Goal: Task Accomplishment & Management: Complete application form

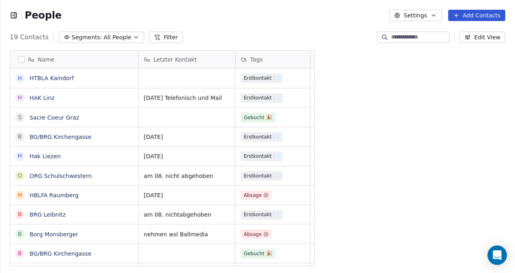
scroll to position [233, 399]
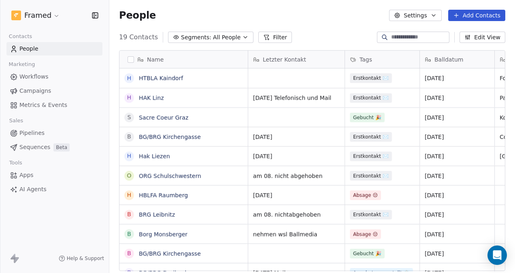
click at [471, 16] on button "Add Contacts" at bounding box center [476, 15] width 57 height 11
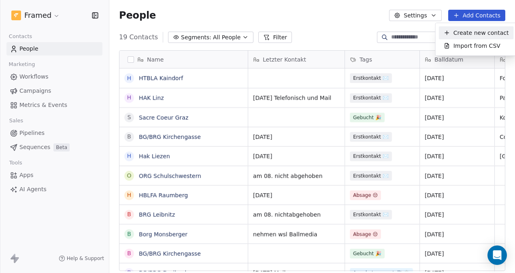
click at [467, 32] on span "Create new contact" at bounding box center [480, 33] width 55 height 8
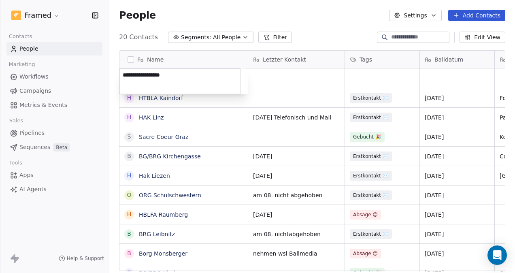
type textarea "**********"
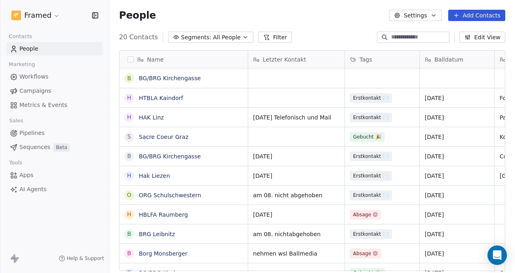
click at [276, 74] on html "Framed Contacts People Marketing Workflows Campaigns Metrics & Events Sales Pip…" at bounding box center [257, 136] width 515 height 273
click at [278, 75] on div "grid" at bounding box center [296, 77] width 96 height 19
type textarea "*****"
click at [374, 71] on html "Framed Contacts People Marketing Workflows Campaigns Metrics & Events Sales Pip…" at bounding box center [257, 136] width 515 height 273
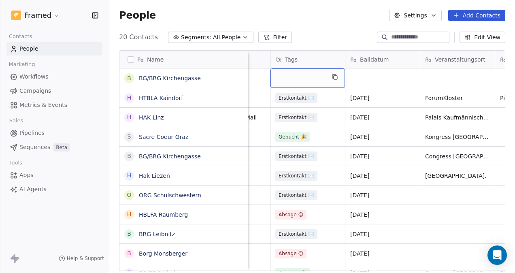
scroll to position [0, 95]
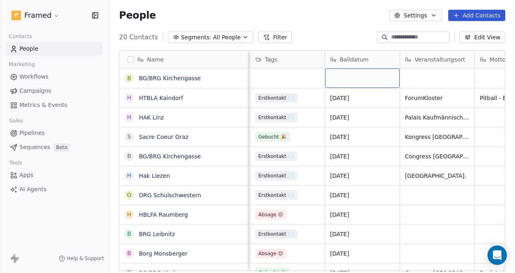
click at [349, 73] on div "grid" at bounding box center [362, 77] width 74 height 19
type textarea "**********"
click at [430, 76] on html "Framed Contacts People Marketing Workflows Campaigns Metrics & Events Sales Pip…" at bounding box center [257, 136] width 515 height 273
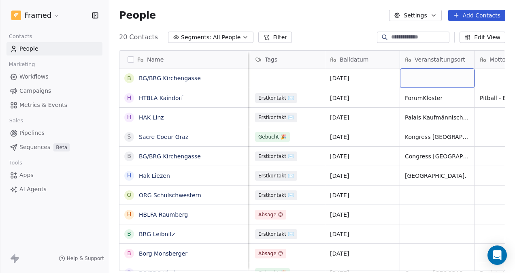
click at [430, 80] on div "grid" at bounding box center [437, 77] width 74 height 19
type textarea "********"
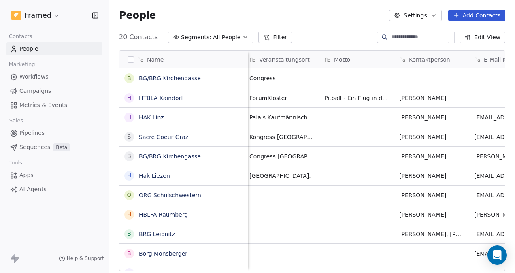
scroll to position [0, 254]
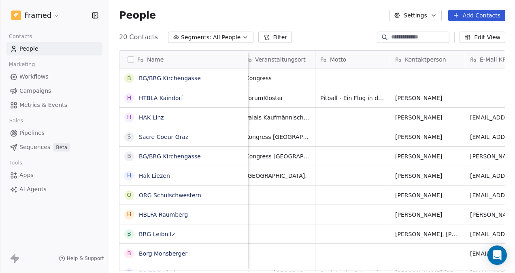
drag, startPoint x: 281, startPoint y: 266, endPoint x: 302, endPoint y: 267, distance: 21.5
click at [302, 267] on html "Framed Contacts People Marketing Workflows Campaigns Metrics & Events Sales Pip…" at bounding box center [257, 136] width 515 height 273
click at [418, 75] on div "grid" at bounding box center [427, 77] width 74 height 19
type textarea "**********"
click at [479, 77] on html "Framed Contacts People Marketing Workflows Campaigns Metrics & Events Sales Pip…" at bounding box center [257, 136] width 515 height 273
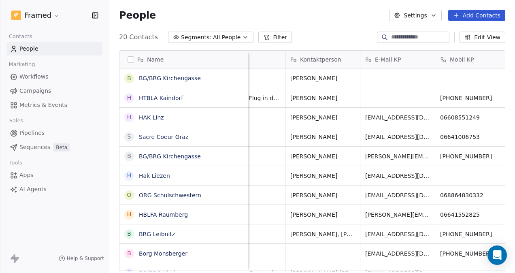
scroll to position [0, 377]
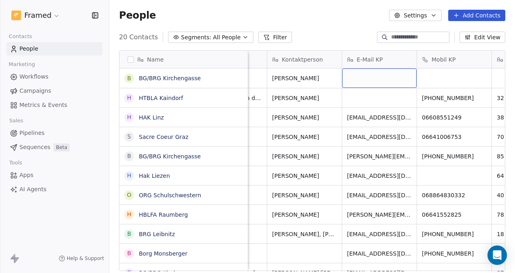
click at [373, 76] on div "grid" at bounding box center [379, 77] width 74 height 19
type textarea "**********"
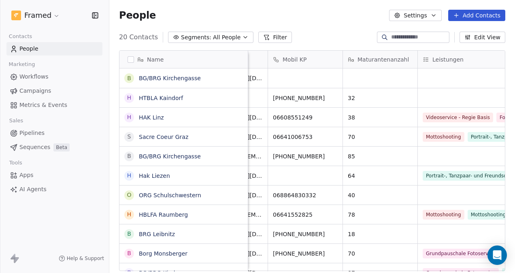
scroll to position [0, 573]
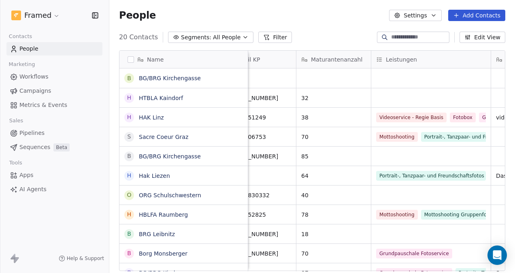
drag, startPoint x: 325, startPoint y: 266, endPoint x: 351, endPoint y: 265, distance: 25.9
click at [351, 265] on html "Framed Contacts People Marketing Workflows Campaigns Metrics & Events Sales Pip…" at bounding box center [257, 136] width 515 height 273
click at [312, 78] on div "grid" at bounding box center [333, 77] width 74 height 19
type textarea "**"
click at [415, 77] on html "Framed Contacts People Marketing Workflows Campaigns Metrics & Events Sales Pip…" at bounding box center [257, 136] width 515 height 273
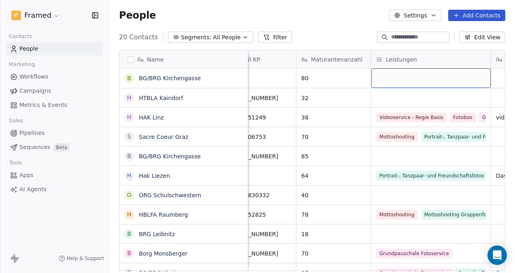
click at [415, 77] on div "grid" at bounding box center [430, 77] width 119 height 19
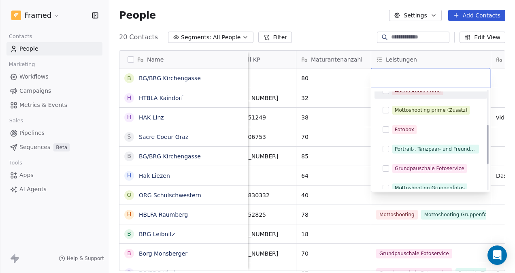
scroll to position [121, 0]
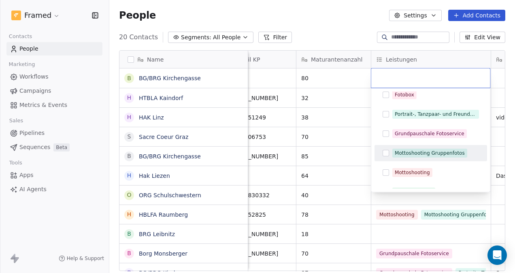
click at [382, 151] on button "Suggestions" at bounding box center [385, 153] width 6 height 6
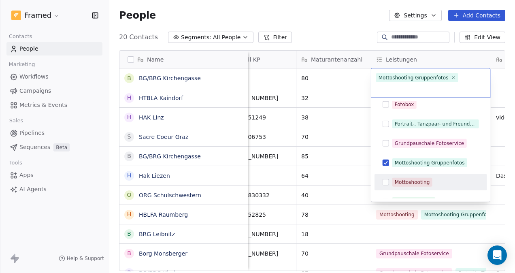
click at [383, 179] on button "Suggestions" at bounding box center [385, 182] width 6 height 6
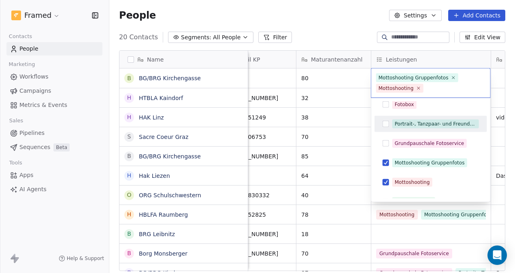
click at [386, 121] on button "Suggestions" at bounding box center [385, 124] width 6 height 6
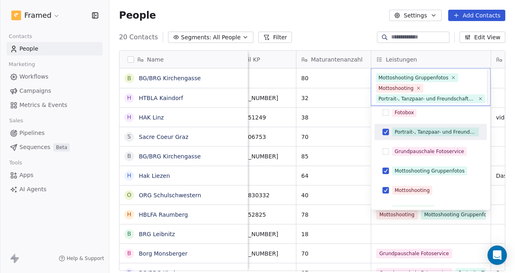
scroll to position [12, 0]
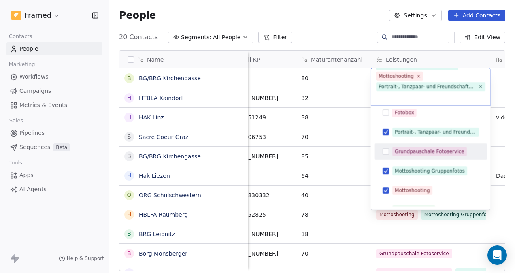
click at [389, 151] on div "Grundpauschale Fotoservice" at bounding box center [431, 151] width 106 height 13
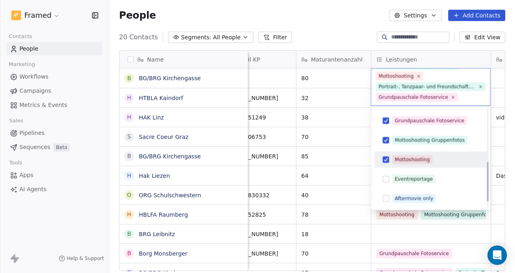
scroll to position [112, 0]
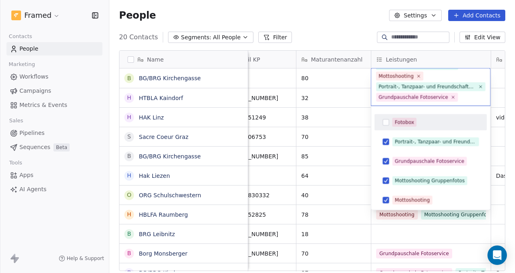
click at [361, 83] on html "Framed Contacts People Marketing Workflows Campaigns Metrics & Events Sales Pip…" at bounding box center [257, 136] width 515 height 273
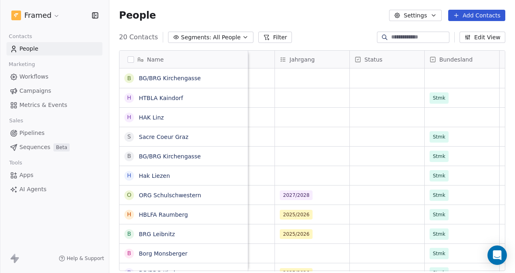
scroll to position [0, 1252]
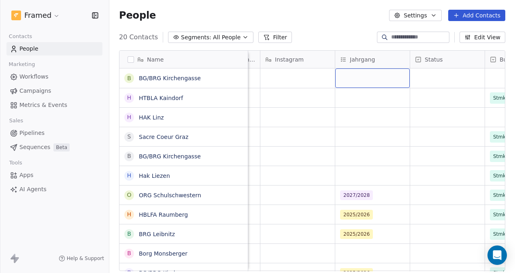
click at [365, 79] on div "grid" at bounding box center [372, 77] width 74 height 19
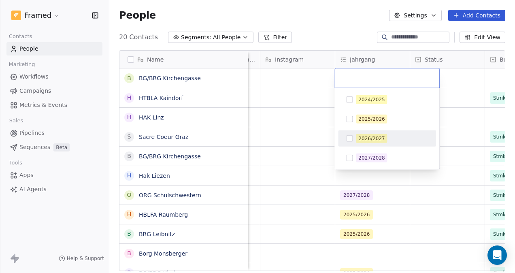
click at [348, 139] on button "Suggestions" at bounding box center [349, 138] width 6 height 6
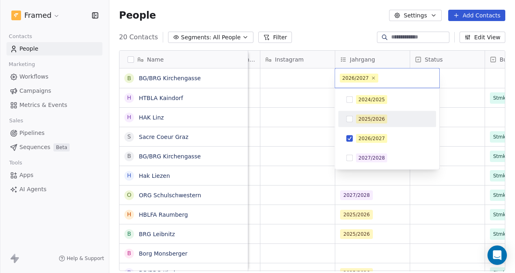
click at [308, 75] on html "Framed Contacts People Marketing Workflows Campaigns Metrics & Events Sales Pip…" at bounding box center [257, 136] width 515 height 273
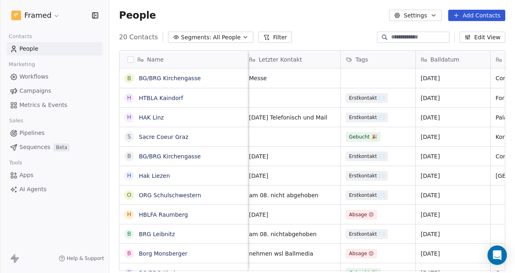
scroll to position [0, 0]
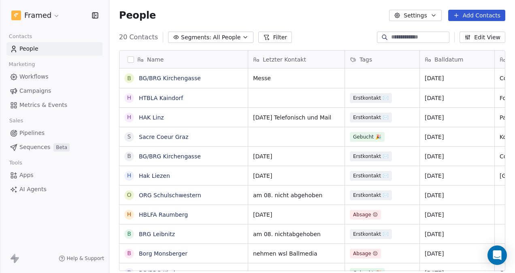
click at [486, 15] on button "Add Contacts" at bounding box center [476, 15] width 57 height 11
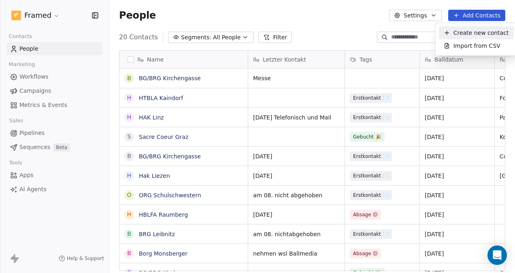
click at [494, 34] on span "Create new contact" at bounding box center [480, 33] width 55 height 8
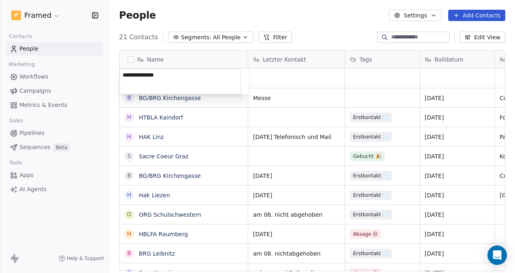
click at [140, 76] on textarea "**********" at bounding box center [180, 81] width 121 height 25
type textarea "**********"
click at [273, 78] on html "Framed Contacts People Marketing Workflows Campaigns Metrics & Events Sales Pip…" at bounding box center [257, 136] width 515 height 273
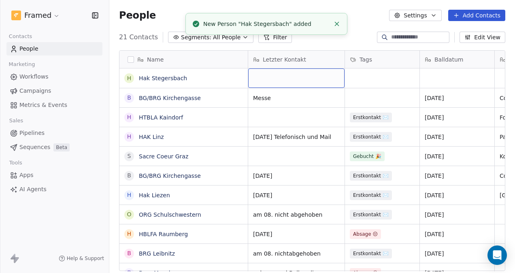
click at [273, 78] on div "grid" at bounding box center [296, 77] width 96 height 19
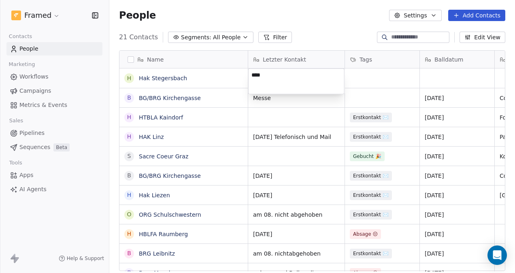
type textarea "*****"
click at [366, 84] on html "Framed Contacts People Marketing Workflows Campaigns Metrics & Events Sales Pip…" at bounding box center [257, 136] width 515 height 273
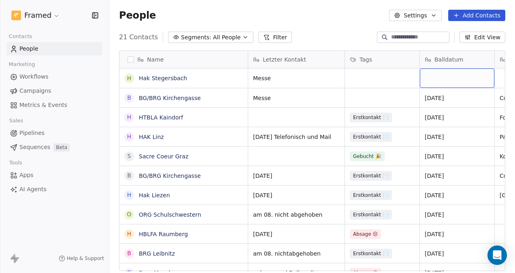
click at [457, 74] on div "grid" at bounding box center [457, 77] width 74 height 19
type textarea "**********"
click at [405, 79] on html "Framed Contacts People Marketing Workflows Campaigns Metrics & Events Sales Pip…" at bounding box center [257, 136] width 515 height 273
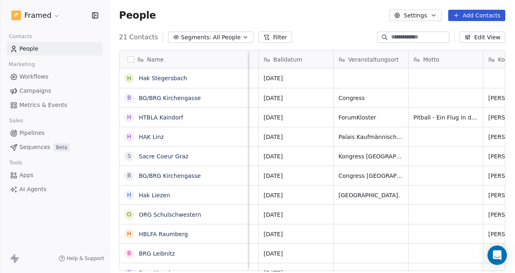
scroll to position [0, 163]
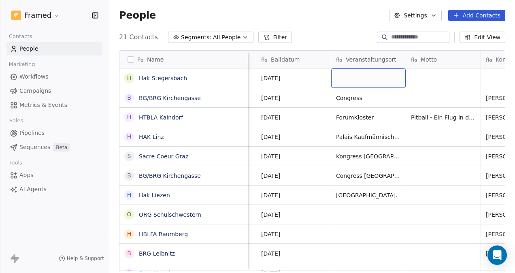
click at [359, 76] on div "grid" at bounding box center [368, 77] width 74 height 19
type textarea "**********"
click at [439, 81] on html "Framed Contacts People Marketing Workflows Campaigns Metrics & Events Sales Pip…" at bounding box center [257, 136] width 515 height 273
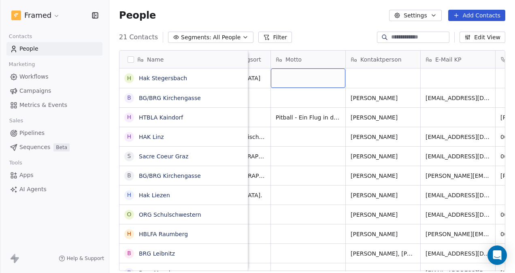
scroll to position [0, 308]
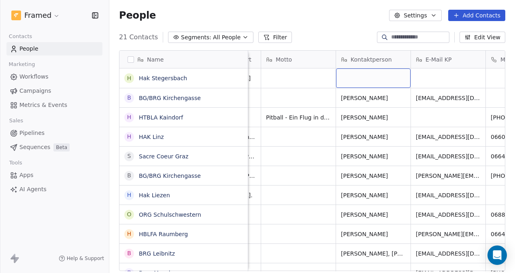
click at [360, 79] on div "grid" at bounding box center [373, 77] width 74 height 19
type textarea "**********"
click at [436, 83] on html "Framed Contacts People Marketing Workflows Campaigns Metrics & Events Sales Pip…" at bounding box center [257, 136] width 515 height 273
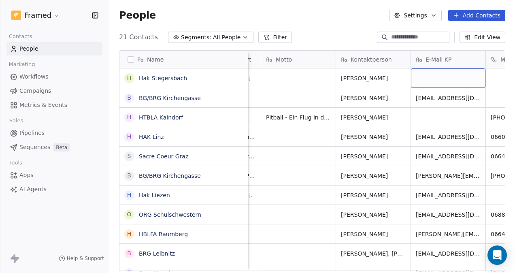
click at [440, 81] on div "grid" at bounding box center [448, 77] width 74 height 19
type textarea "**********"
click at [464, 106] on html "Framed Contacts People Marketing Workflows Campaigns Metrics & Events Sales Pip…" at bounding box center [257, 136] width 515 height 273
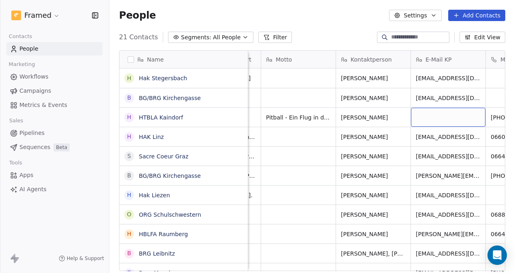
click at [448, 116] on div "grid" at bounding box center [448, 117] width 74 height 19
click at [476, 88] on html "Framed Contacts People Marketing Workflows Campaigns Metrics & Events Sales Pip…" at bounding box center [257, 136] width 515 height 273
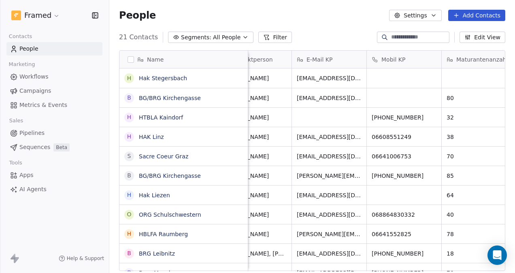
scroll to position [0, 470]
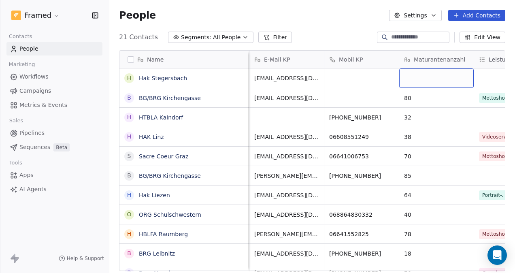
click at [410, 74] on div "grid" at bounding box center [436, 77] width 74 height 19
type textarea "**"
click at [486, 84] on html "Framed Contacts People Marketing Workflows Campaigns Metrics & Events Sales Pip…" at bounding box center [257, 136] width 515 height 273
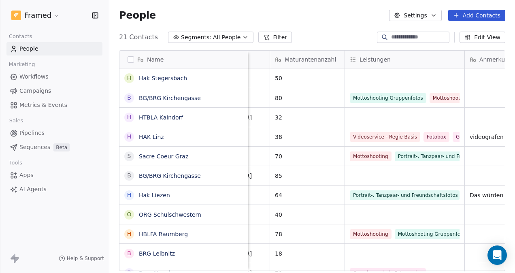
scroll to position [0, 603]
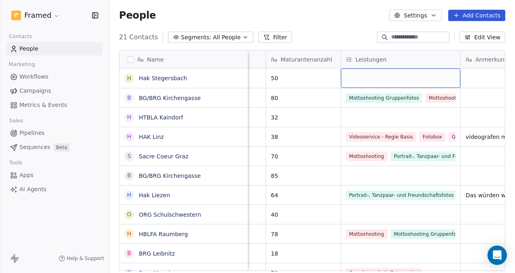
click at [371, 79] on div "grid" at bounding box center [400, 77] width 119 height 19
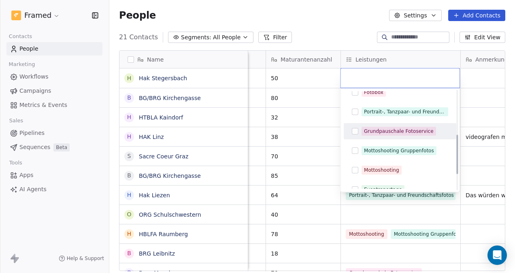
scroll to position [112, 0]
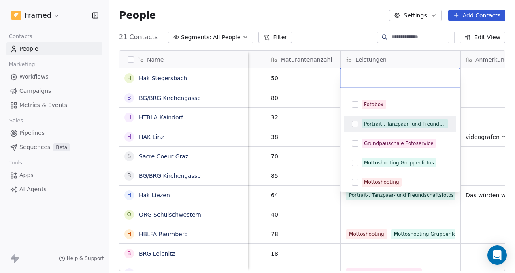
click at [354, 123] on button "Suggestions" at bounding box center [355, 124] width 6 height 6
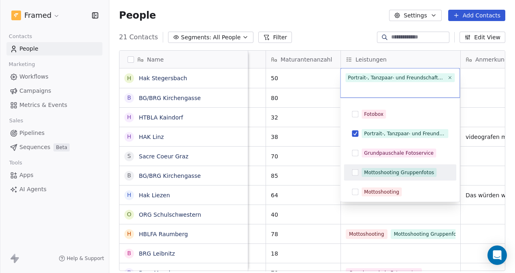
click at [355, 174] on button "Suggestions" at bounding box center [355, 172] width 6 height 6
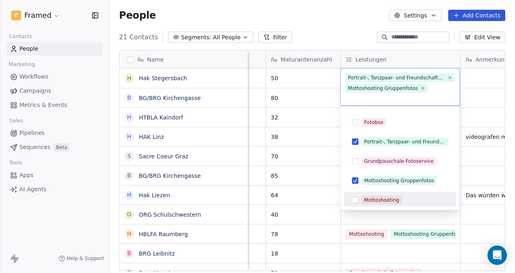
click at [356, 197] on button "Suggestions" at bounding box center [355, 200] width 6 height 6
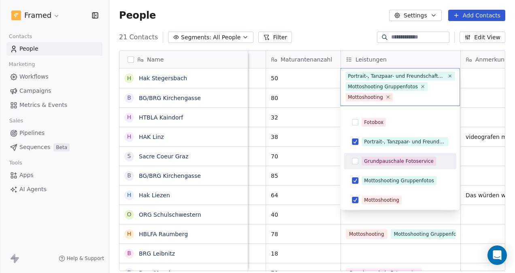
click at [352, 161] on button "Suggestions" at bounding box center [355, 161] width 6 height 6
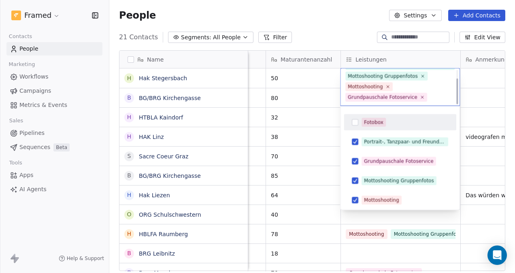
click at [356, 123] on button "Suggestions" at bounding box center [355, 122] width 6 height 6
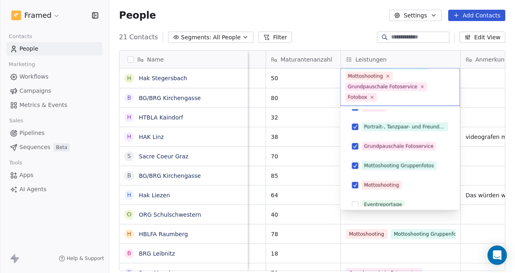
scroll to position [152, 0]
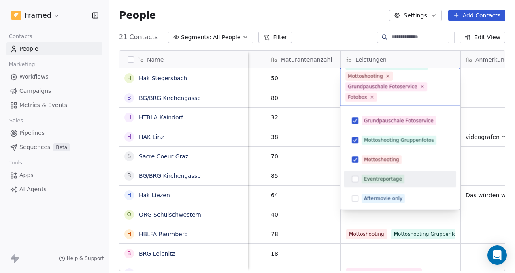
click at [354, 181] on button "Suggestions" at bounding box center [355, 179] width 6 height 6
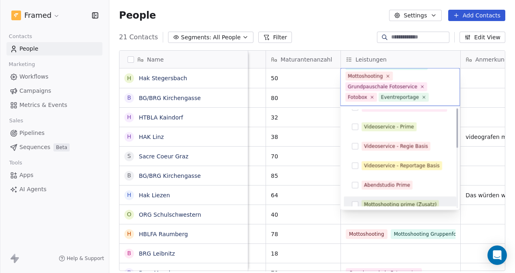
scroll to position [0, 0]
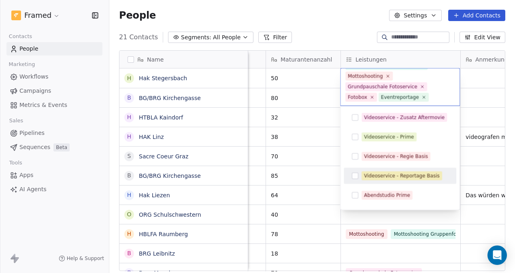
click at [355, 170] on div "Videoservice - Reportage Basis" at bounding box center [400, 175] width 106 height 13
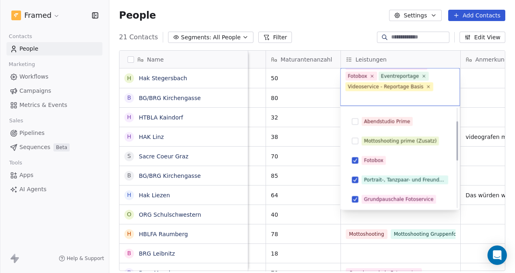
scroll to position [81, 0]
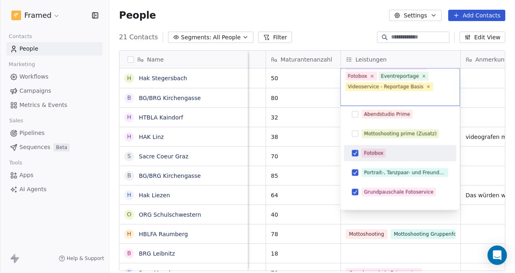
click at [336, 151] on html "Framed Contacts People Marketing Workflows Campaigns Metrics & Events Sales Pip…" at bounding box center [257, 136] width 515 height 273
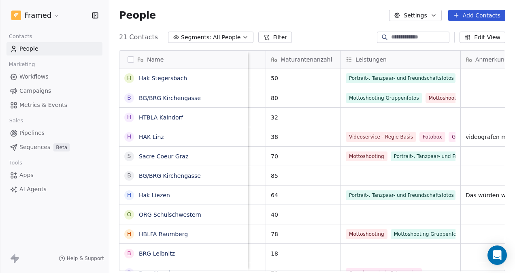
scroll to position [0, 640]
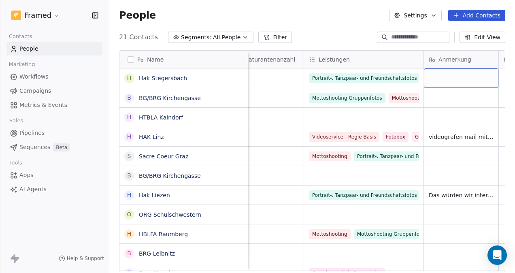
click at [472, 74] on div "grid" at bounding box center [461, 77] width 74 height 19
type textarea "**********"
click at [465, 109] on html "Framed Contacts People Marketing Workflows Campaigns Metrics & Events Sales Pip…" at bounding box center [257, 136] width 515 height 273
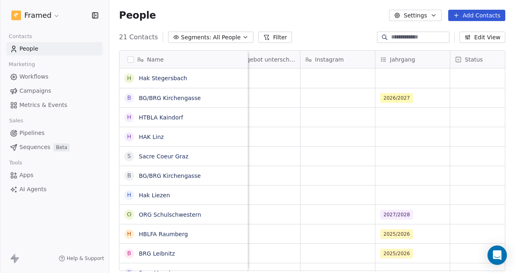
scroll to position [0, 1216]
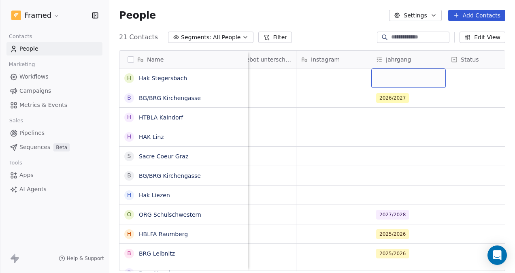
click at [386, 80] on div "grid" at bounding box center [408, 77] width 74 height 19
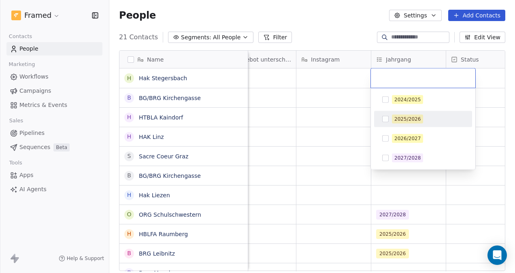
click at [382, 117] on button "Suggestions" at bounding box center [385, 119] width 6 height 6
click at [349, 102] on html "Framed Contacts People Marketing Workflows Campaigns Metrics & Events Sales Pip…" at bounding box center [257, 136] width 515 height 273
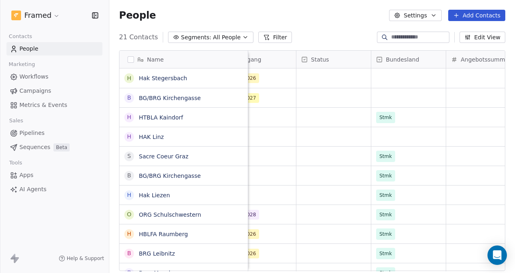
scroll to position [0, 1374]
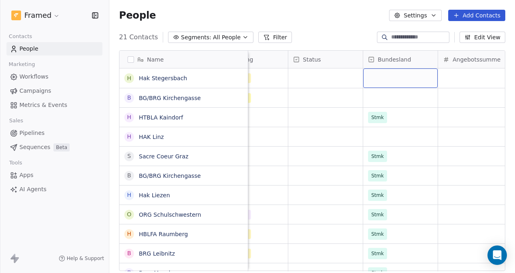
click at [399, 73] on div "grid" at bounding box center [400, 77] width 74 height 19
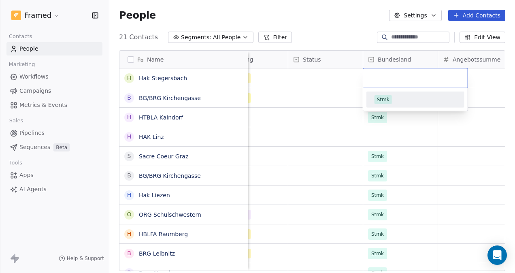
click at [380, 93] on div "Stmk" at bounding box center [414, 99] width 91 height 13
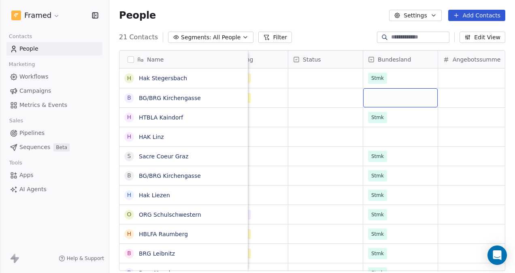
click at [377, 95] on div "grid" at bounding box center [400, 97] width 74 height 19
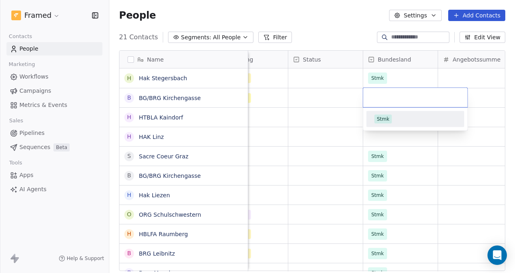
click at [382, 116] on div "Stmk" at bounding box center [383, 118] width 13 height 7
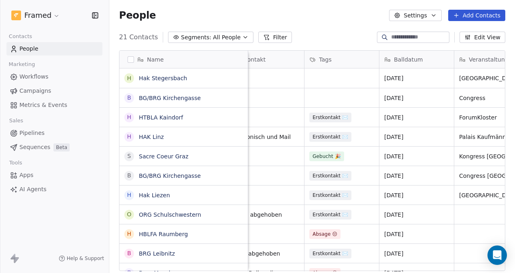
scroll to position [0, 0]
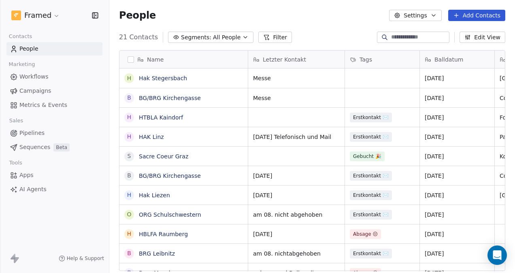
click at [457, 14] on icon at bounding box center [456, 15] width 6 height 6
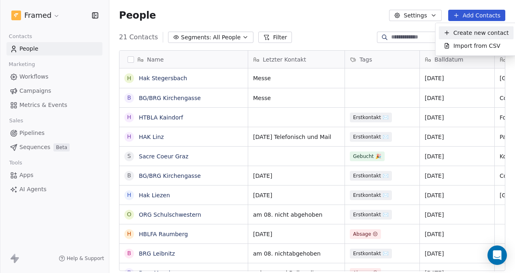
click at [482, 34] on span "Create new contact" at bounding box center [480, 33] width 55 height 8
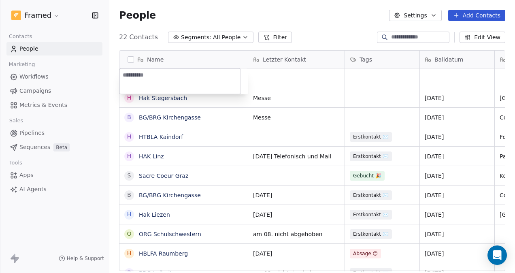
click at [288, 71] on html "Framed Contacts People Marketing Workflows Campaigns Metrics & Events Sales Pip…" at bounding box center [257, 136] width 515 height 273
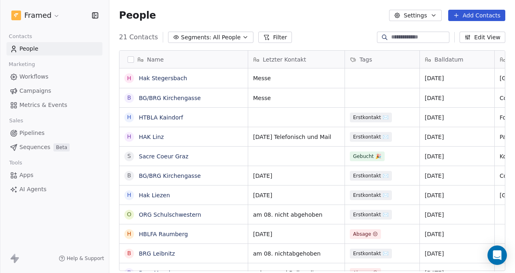
click at [483, 12] on button "Add Contacts" at bounding box center [476, 15] width 57 height 11
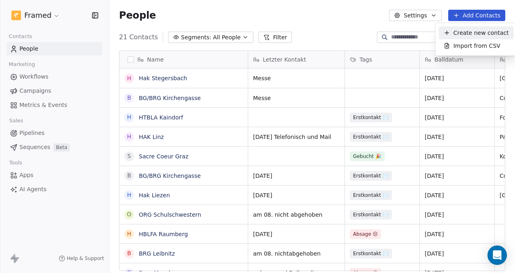
click at [469, 30] on span "Create new contact" at bounding box center [480, 33] width 55 height 8
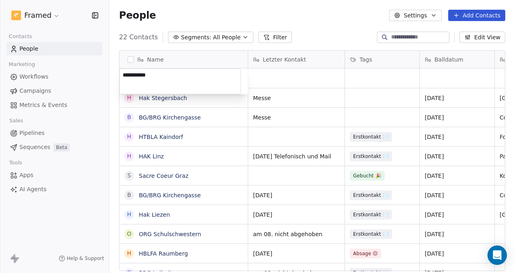
type textarea "**********"
click at [308, 72] on html "Framed Contacts People Marketing Workflows Campaigns Metrics & Events Sales Pip…" at bounding box center [257, 136] width 515 height 273
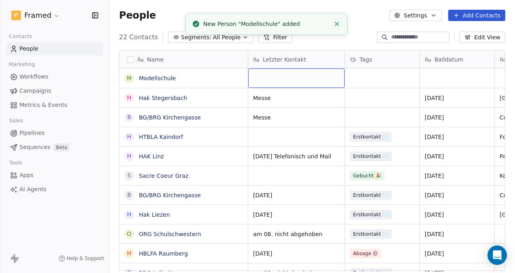
click at [308, 72] on div "grid" at bounding box center [296, 77] width 96 height 19
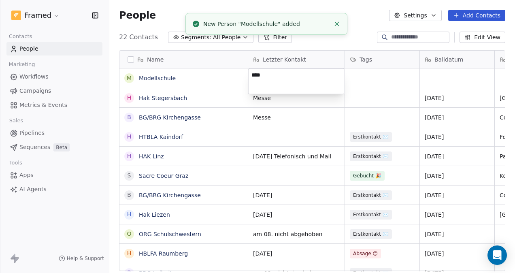
type textarea "*****"
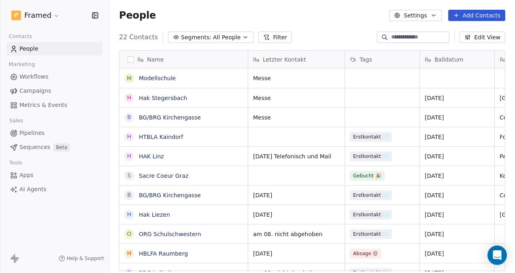
click at [371, 75] on html "Framed Contacts People Marketing Workflows Campaigns Metrics & Events Sales Pip…" at bounding box center [257, 136] width 515 height 273
click at [371, 75] on div "grid" at bounding box center [382, 77] width 74 height 19
click at [452, 78] on html "Framed Contacts People Marketing Workflows Campaigns Metrics & Events Sales Pip…" at bounding box center [257, 136] width 515 height 273
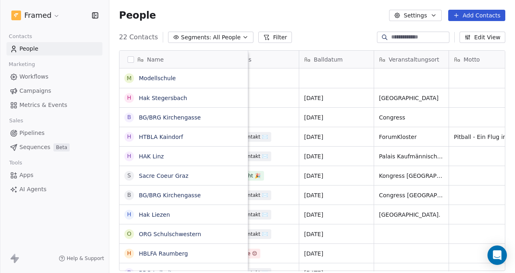
scroll to position [0, 123]
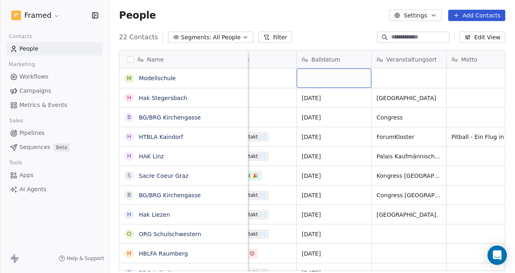
click at [329, 81] on div "grid" at bounding box center [334, 77] width 74 height 19
type textarea "**********"
click at [388, 77] on html "Framed Contacts People Marketing Workflows Campaigns Metrics & Events Sales Pip…" at bounding box center [257, 136] width 515 height 273
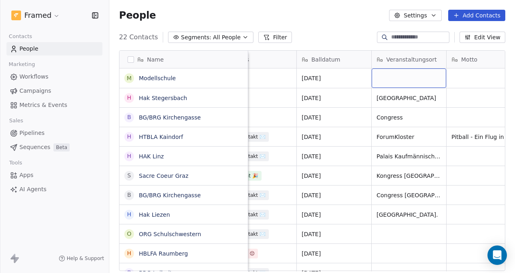
click at [388, 76] on div "grid" at bounding box center [408, 77] width 74 height 19
type textarea "**********"
click at [460, 78] on html "Framed Contacts People Marketing Workflows Campaigns Metrics & Events Sales Pip…" at bounding box center [257, 136] width 515 height 273
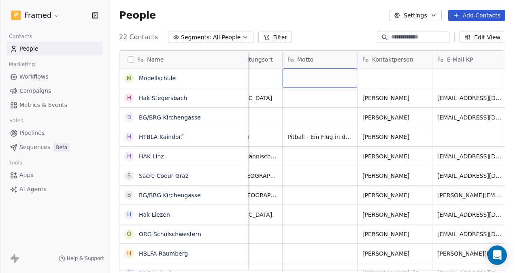
scroll to position [0, 289]
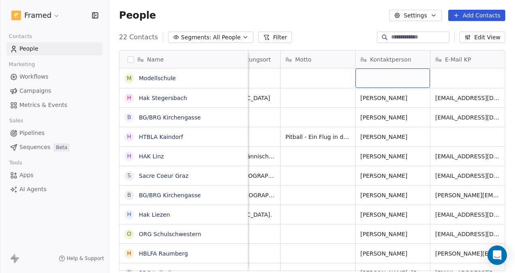
click at [378, 74] on div "grid" at bounding box center [392, 77] width 74 height 19
type textarea "**********"
click at [409, 77] on textarea "**********" at bounding box center [393, 81] width 74 height 25
click at [434, 74] on html "Framed Contacts People Marketing Workflows Campaigns Metrics & Events Sales Pip…" at bounding box center [257, 136] width 515 height 273
click at [410, 78] on div "[PERSON_NAME]" at bounding box center [392, 77] width 74 height 19
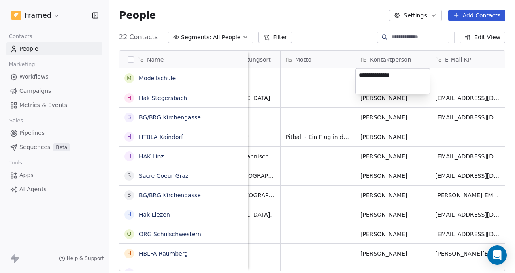
drag, startPoint x: 407, startPoint y: 74, endPoint x: 376, endPoint y: 75, distance: 30.4
click at [376, 75] on textarea "**********" at bounding box center [393, 81] width 74 height 25
click at [439, 74] on html "Framed Contacts People Marketing Workflows Campaigns Metrics & Events Sales Pip…" at bounding box center [257, 136] width 515 height 273
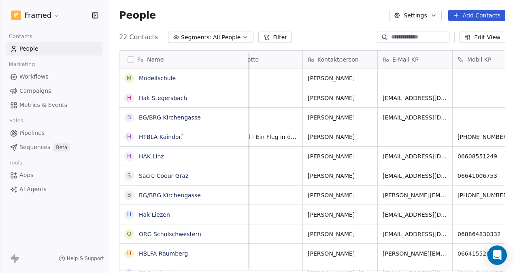
scroll to position [0, 347]
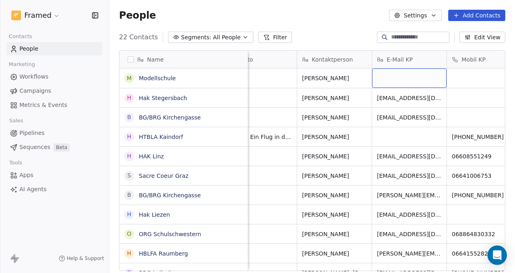
click at [395, 77] on div "grid" at bounding box center [409, 77] width 74 height 19
click at [450, 77] on html "Framed Contacts People Marketing Workflows Campaigns Metrics & Events Sales Pip…" at bounding box center [257, 136] width 515 height 273
click at [429, 80] on div "grid" at bounding box center [409, 77] width 74 height 19
click at [458, 82] on html "Framed Contacts People Marketing Workflows Campaigns Metrics & Events Sales Pip…" at bounding box center [257, 136] width 515 height 273
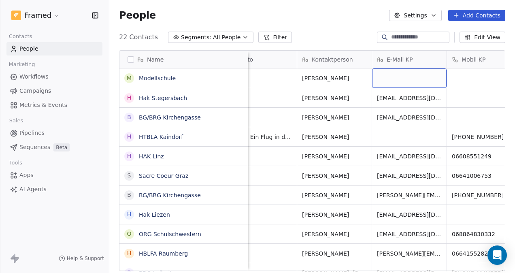
click at [415, 80] on div "grid" at bounding box center [409, 77] width 74 height 19
click at [421, 79] on textarea at bounding box center [409, 81] width 74 height 25
click at [461, 79] on html "Framed Contacts People Marketing Workflows Campaigns Metrics & Events Sales Pip…" at bounding box center [257, 136] width 515 height 273
click at [435, 74] on div "grid" at bounding box center [409, 77] width 74 height 19
click at [429, 77] on div "grid" at bounding box center [409, 77] width 74 height 19
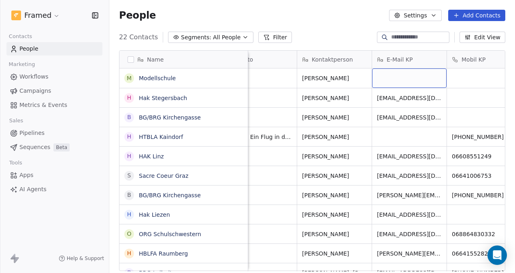
click at [429, 77] on div "grid" at bounding box center [409, 77] width 74 height 19
click at [394, 78] on textarea at bounding box center [409, 81] width 74 height 25
click at [460, 83] on html "Framed Contacts People Marketing Workflows Campaigns Metrics & Events Sales Pip…" at bounding box center [257, 136] width 515 height 273
click at [414, 73] on div "grid" at bounding box center [409, 77] width 74 height 19
type textarea "**********"
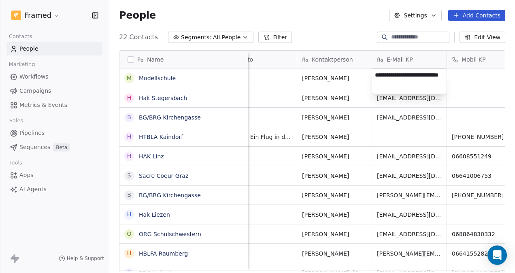
click at [329, 268] on html "Framed Contacts People Marketing Workflows Campaigns Metrics & Events Sales Pip…" at bounding box center [257, 136] width 515 height 273
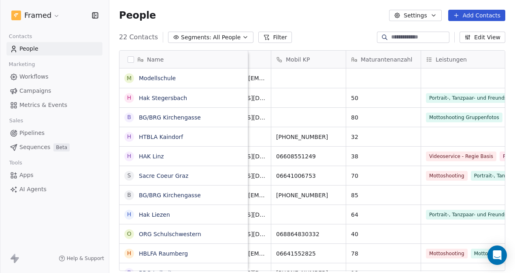
scroll to position [0, 531]
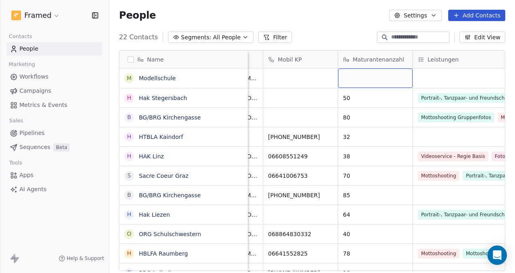
click at [378, 75] on div "grid" at bounding box center [375, 77] width 74 height 19
type textarea "**"
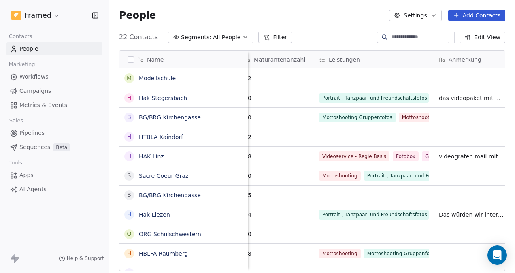
scroll to position [0, 636]
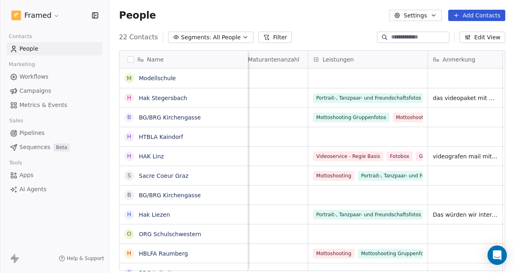
drag, startPoint x: 342, startPoint y: 268, endPoint x: 356, endPoint y: 268, distance: 14.2
click at [356, 268] on html "Framed Contacts People Marketing Workflows Campaigns Metrics & Events Sales Pip…" at bounding box center [257, 136] width 515 height 273
click at [342, 77] on div "grid" at bounding box center [367, 77] width 119 height 19
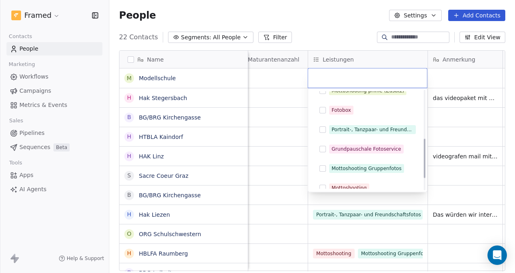
scroll to position [121, 0]
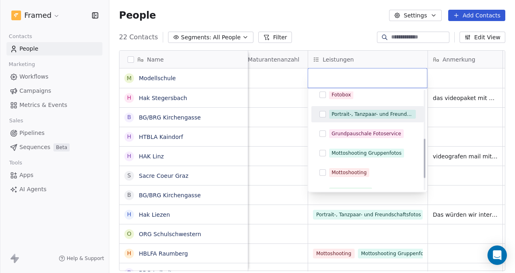
click at [323, 112] on button "Suggestions" at bounding box center [322, 114] width 6 height 6
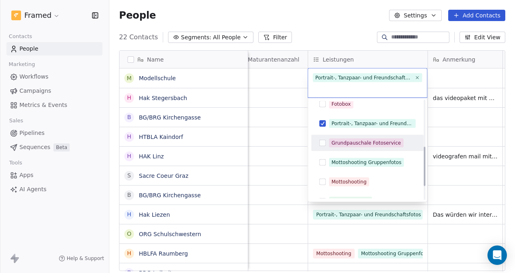
scroll to position [112, 0]
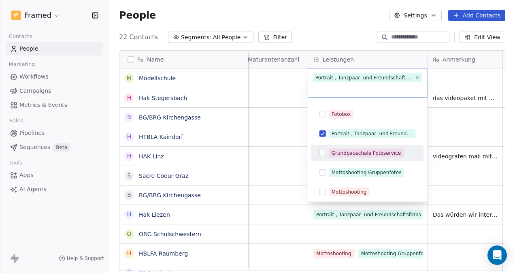
click at [322, 155] on button "Suggestions" at bounding box center [322, 153] width 6 height 6
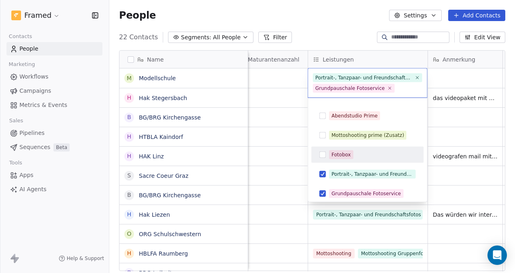
click at [321, 158] on div "Fotobox" at bounding box center [367, 154] width 106 height 13
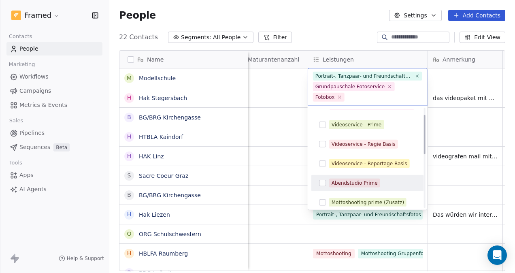
scroll to position [0, 0]
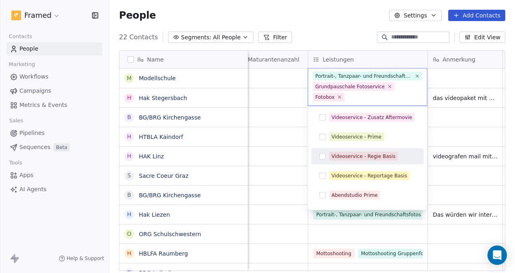
click at [322, 155] on button "Suggestions" at bounding box center [322, 156] width 6 height 6
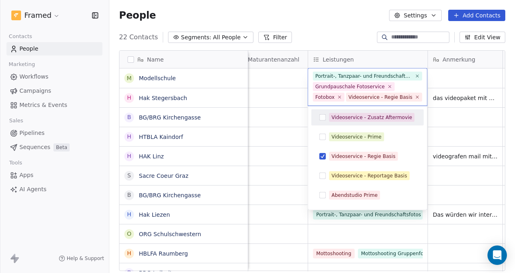
click at [458, 82] on html "Framed Contacts People Marketing Workflows Campaigns Metrics & Events Sales Pip…" at bounding box center [257, 136] width 515 height 273
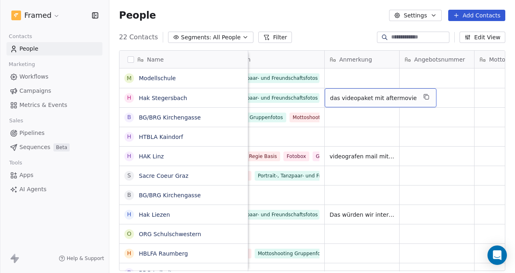
scroll to position [0, 736]
click at [425, 95] on icon "grid" at bounding box center [428, 96] width 6 height 6
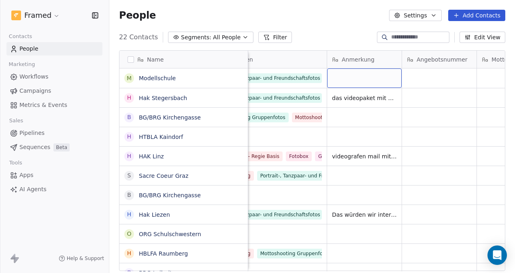
click at [367, 77] on div "grid" at bounding box center [364, 77] width 74 height 19
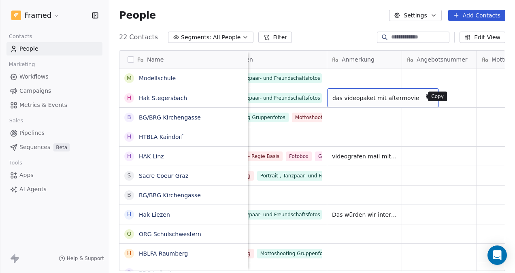
click at [425, 97] on icon "grid" at bounding box center [428, 96] width 6 height 6
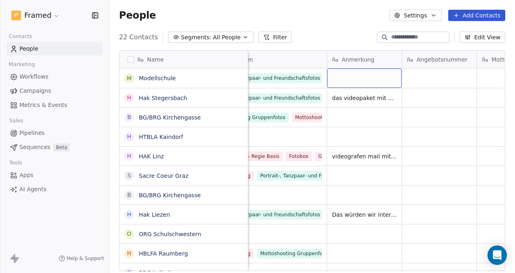
click at [360, 78] on div "grid" at bounding box center [364, 77] width 74 height 19
click at [359, 79] on div "grid" at bounding box center [364, 77] width 74 height 19
type textarea "**********"
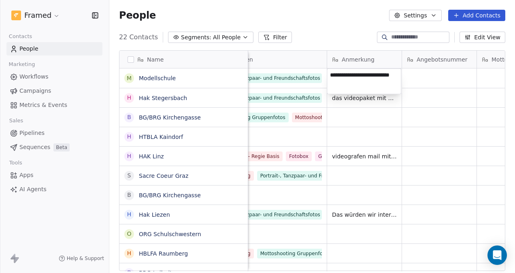
click at [411, 84] on html "Framed Contacts People Marketing Workflows Campaigns Metrics & Events Sales Pip…" at bounding box center [257, 136] width 515 height 273
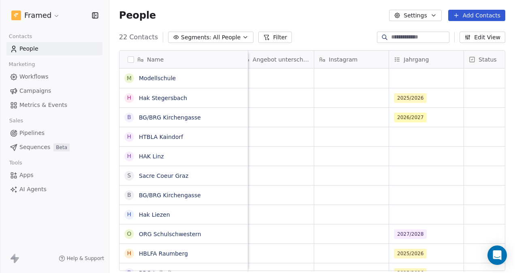
scroll to position [0, 1241]
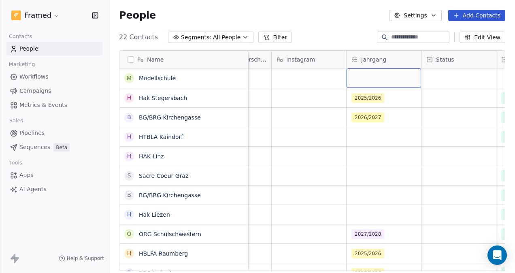
click at [383, 79] on div "grid" at bounding box center [383, 77] width 74 height 19
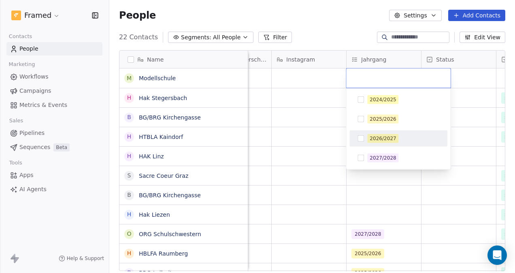
click at [395, 135] on span "2026/2027" at bounding box center [382, 138] width 31 height 9
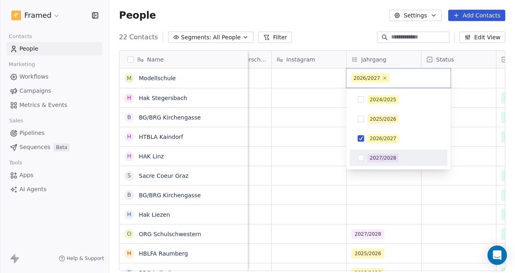
drag, startPoint x: 471, startPoint y: 201, endPoint x: 458, endPoint y: 214, distance: 18.0
click at [469, 201] on html "Framed Contacts People Marketing Workflows Campaigns Metrics & Events Sales Pip…" at bounding box center [257, 136] width 515 height 273
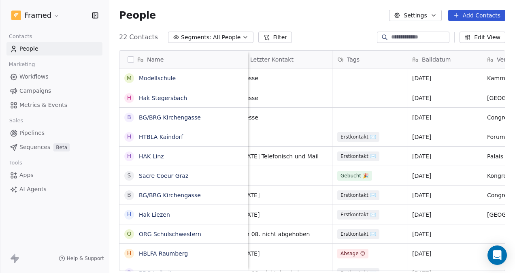
scroll to position [0, 0]
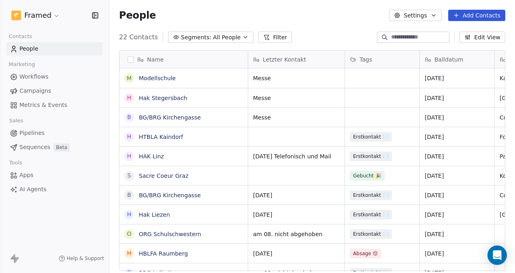
click at [476, 15] on button "Add Contacts" at bounding box center [476, 15] width 57 height 11
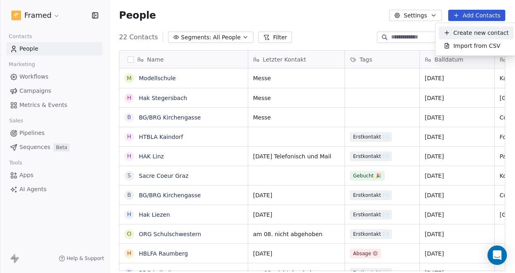
click at [464, 32] on span "Create new contact" at bounding box center [480, 33] width 55 height 8
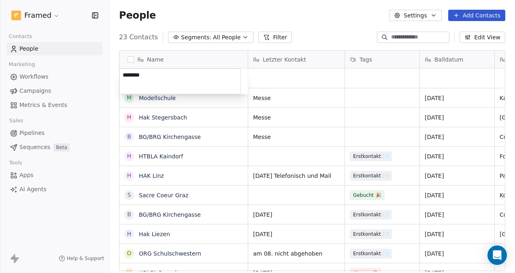
type textarea "*********"
click at [266, 74] on html "Framed Contacts People Marketing Workflows Campaigns Metrics & Events Sales Pip…" at bounding box center [257, 136] width 515 height 273
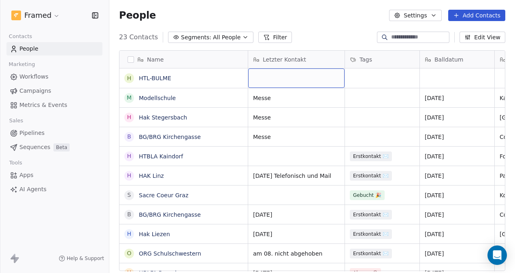
click at [278, 77] on div "grid" at bounding box center [296, 77] width 96 height 19
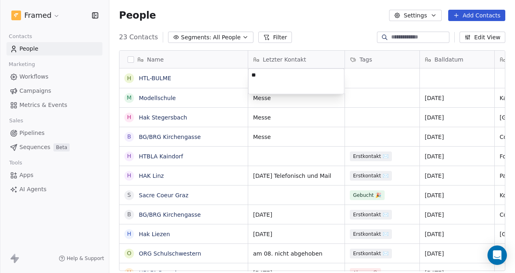
type textarea "*"
type textarea "*****"
click at [419, 72] on html "Framed Contacts People Marketing Workflows Campaigns Metrics & Events Sales Pip…" at bounding box center [257, 136] width 515 height 273
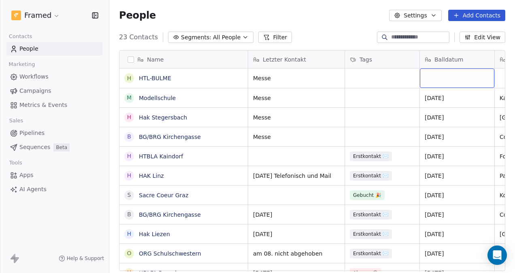
click at [436, 75] on div "grid" at bounding box center [457, 77] width 74 height 19
type textarea "*"
type textarea "**********"
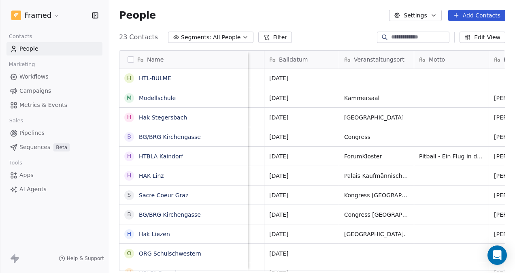
scroll to position [0, 189]
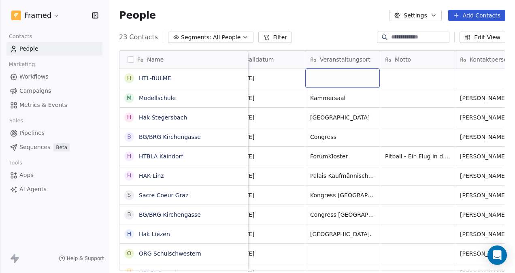
click at [331, 73] on div "grid" at bounding box center [342, 77] width 74 height 19
type textarea "**********"
click at [421, 74] on html "Framed Contacts People Marketing Workflows Campaigns Metrics & Events Sales Pip…" at bounding box center [257, 136] width 515 height 273
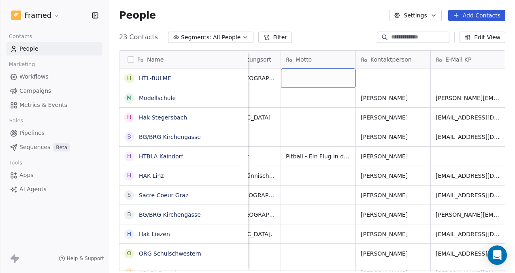
scroll to position [0, 305]
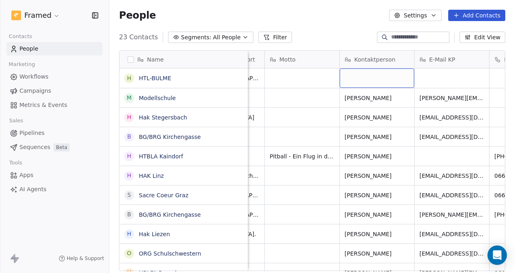
click at [369, 73] on div "grid" at bounding box center [376, 77] width 74 height 19
type textarea "**********"
click at [428, 79] on html "Framed Contacts People Marketing Workflows Campaigns Metrics & Events Sales Pip…" at bounding box center [257, 136] width 515 height 273
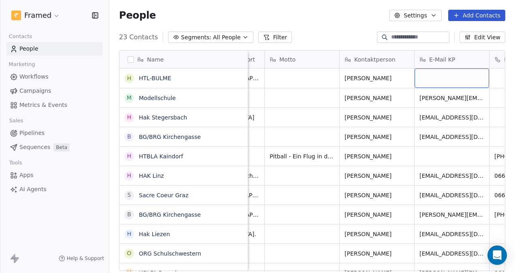
click at [428, 79] on div "grid" at bounding box center [451, 77] width 74 height 19
type textarea "**********"
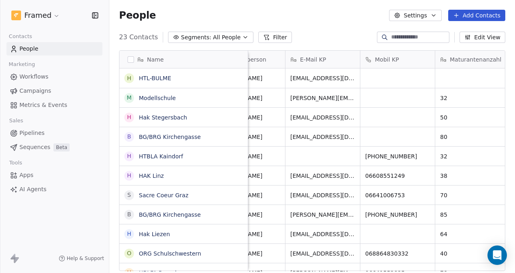
scroll to position [0, 440]
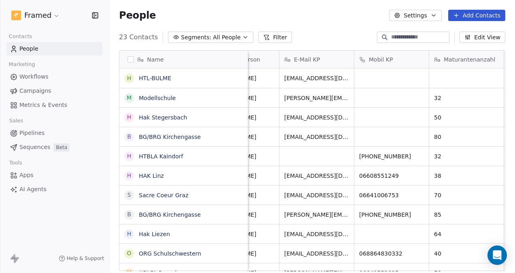
drag, startPoint x: 317, startPoint y: 268, endPoint x: 333, endPoint y: 267, distance: 15.5
click at [333, 267] on html "Framed Contacts People Marketing Workflows Campaigns Metrics & Events Sales Pip…" at bounding box center [257, 136] width 515 height 273
click at [407, 81] on div "grid" at bounding box center [391, 77] width 74 height 19
type input "**********"
click at [454, 75] on html "Framed Contacts People Marketing Workflows Campaigns Metrics & Events Sales Pip…" at bounding box center [257, 136] width 515 height 273
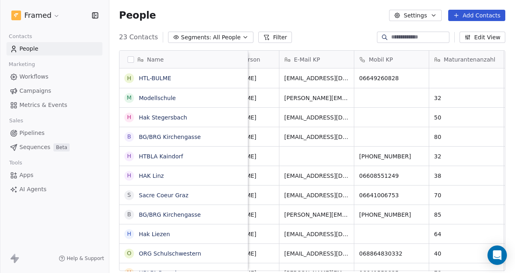
scroll to position [0, 445]
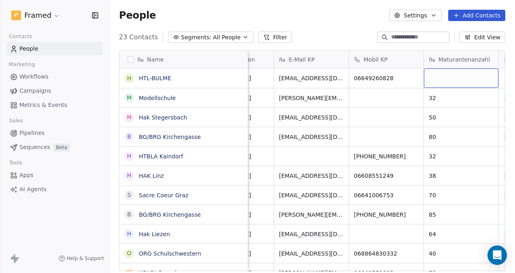
click at [452, 77] on div "grid" at bounding box center [461, 77] width 74 height 19
type textarea "***"
drag, startPoint x: 415, startPoint y: 82, endPoint x: 417, endPoint y: 78, distance: 4.2
click at [416, 80] on html "Framed Contacts People Marketing Workflows Campaigns Metrics & Events Sales Pip…" at bounding box center [257, 136] width 515 height 273
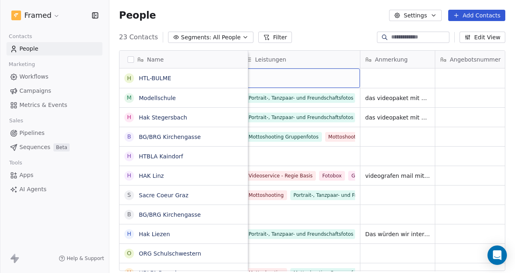
scroll to position [0, 696]
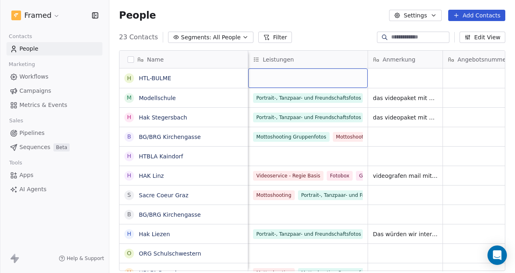
click at [299, 79] on div "grid" at bounding box center [307, 77] width 119 height 19
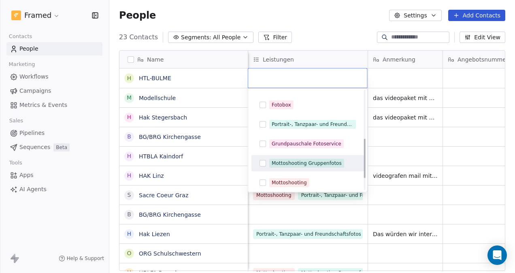
scroll to position [121, 0]
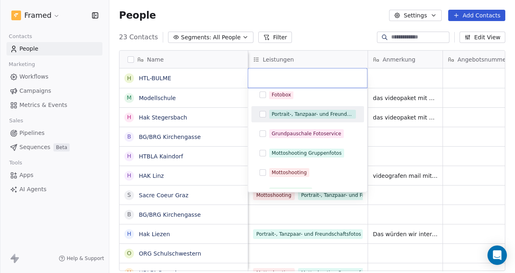
click at [265, 116] on button "Suggestions" at bounding box center [262, 114] width 6 height 6
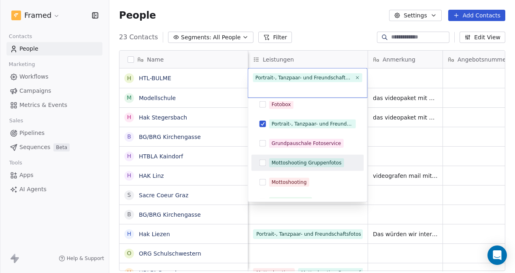
click at [261, 162] on button "Suggestions" at bounding box center [262, 162] width 6 height 6
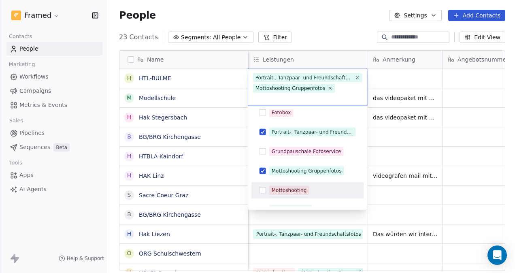
click at [259, 187] on button "Suggestions" at bounding box center [262, 190] width 6 height 6
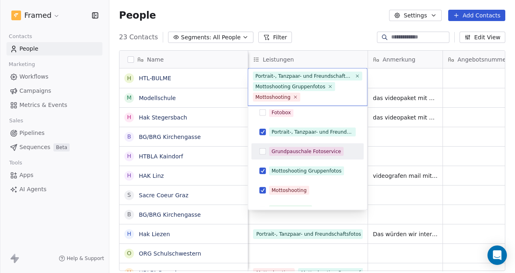
click at [261, 152] on button "Suggestions" at bounding box center [262, 151] width 6 height 6
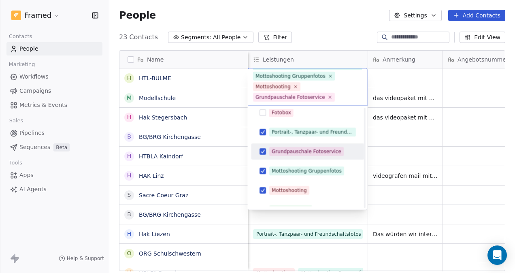
scroll to position [152, 0]
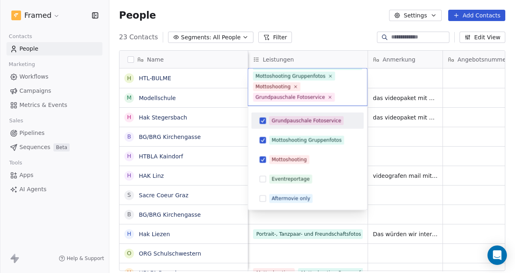
click at [382, 72] on html "Framed Contacts People Marketing Workflows Campaigns Metrics & Events Sales Pip…" at bounding box center [257, 136] width 515 height 273
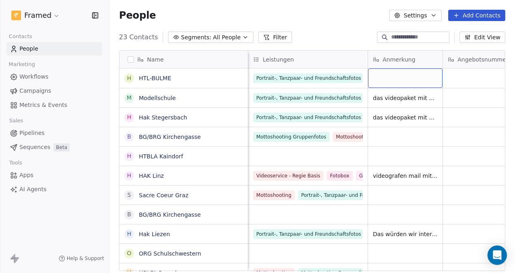
click at [382, 72] on div "grid" at bounding box center [405, 77] width 74 height 19
click at [386, 76] on div "grid" at bounding box center [405, 77] width 74 height 19
type textarea "**********"
click at [476, 74] on html "Framed Contacts People Marketing Workflows Campaigns Metrics & Events Sales Pip…" at bounding box center [257, 136] width 515 height 273
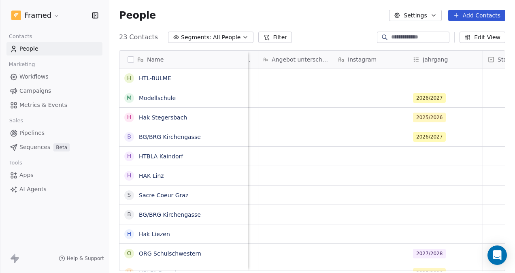
scroll to position [0, 1186]
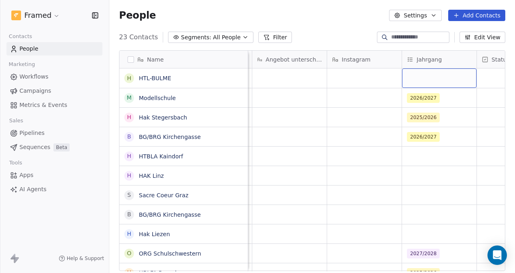
click at [425, 79] on div "grid" at bounding box center [439, 77] width 74 height 19
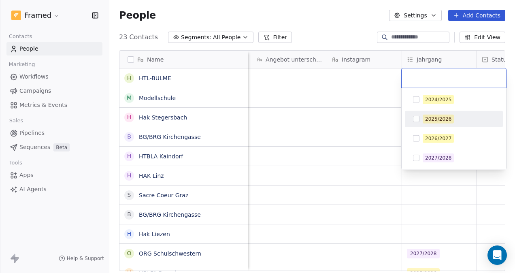
click at [414, 120] on button "Suggestions" at bounding box center [416, 119] width 6 height 6
click at [387, 109] on html "Framed Contacts People Marketing Workflows Campaigns Metrics & Events Sales Pip…" at bounding box center [257, 136] width 515 height 273
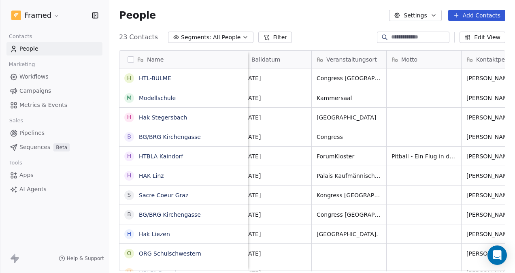
scroll to position [0, 0]
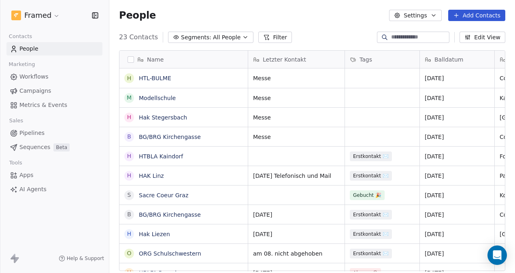
click at [479, 19] on button "Add Contacts" at bounding box center [476, 15] width 57 height 11
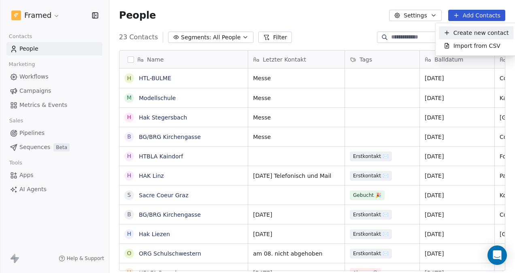
click at [485, 32] on span "Create new contact" at bounding box center [480, 33] width 55 height 8
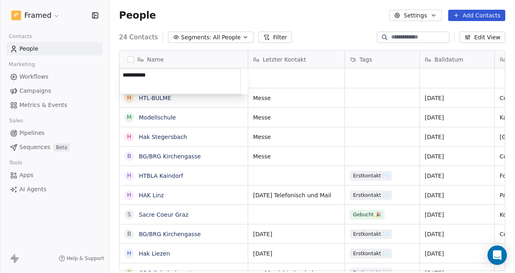
type textarea "**********"
click at [293, 72] on html "Framed Contacts People Marketing Workflows Campaigns Metrics & Events Sales Pip…" at bounding box center [257, 136] width 515 height 273
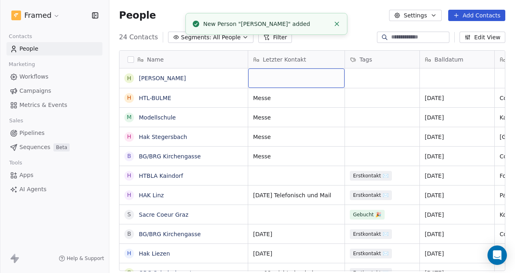
click at [295, 73] on div "grid" at bounding box center [296, 77] width 96 height 19
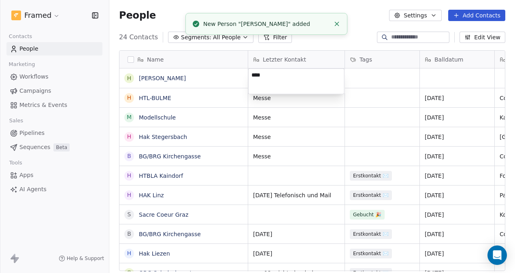
type textarea "*****"
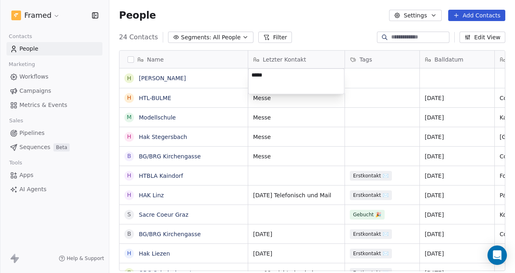
click at [380, 81] on html "Framed Contacts People Marketing Workflows Campaigns Metrics & Events Sales Pip…" at bounding box center [257, 136] width 515 height 273
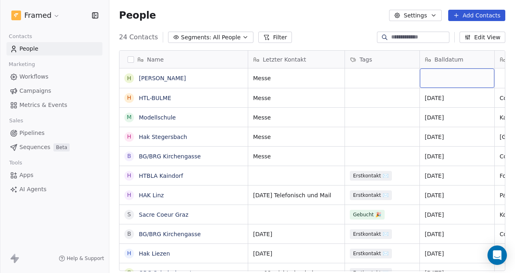
click at [439, 79] on div "grid" at bounding box center [457, 77] width 74 height 19
type textarea "*"
type textarea "**********"
drag, startPoint x: 276, startPoint y: 267, endPoint x: 283, endPoint y: 263, distance: 7.8
click at [282, 265] on html "Framed Contacts People Marketing Workflows Campaigns Metrics & Events Sales Pip…" at bounding box center [257, 136] width 515 height 273
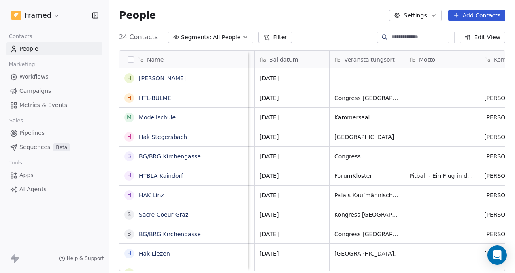
scroll to position [0, 159]
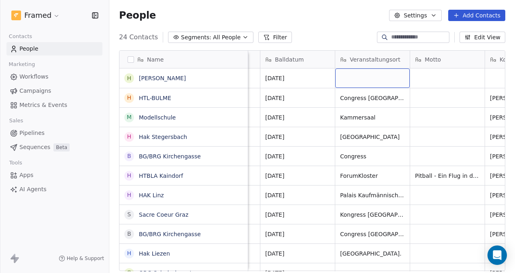
click at [370, 79] on div "grid" at bounding box center [372, 77] width 74 height 19
type textarea "**********"
click at [292, 267] on html "Framed Contacts People Marketing Workflows Campaigns Metrics & Events Sales Pip…" at bounding box center [257, 136] width 515 height 273
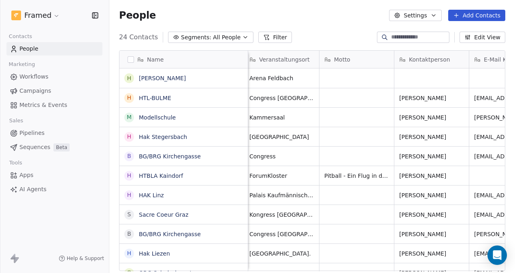
scroll to position [0, 278]
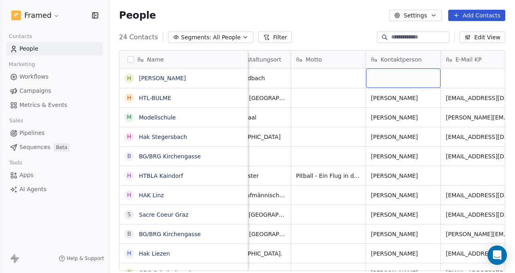
click at [398, 72] on div "grid" at bounding box center [403, 77] width 74 height 19
type textarea "**********"
click at [452, 83] on html "Framed Contacts People Marketing Workflows Campaigns Metrics & Events Sales Pip…" at bounding box center [257, 136] width 515 height 273
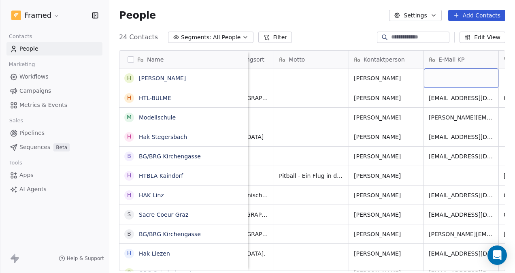
click at [450, 82] on div "grid" at bounding box center [461, 77] width 74 height 19
type textarea "**********"
click at [308, 15] on html "Framed Contacts People Marketing Workflows Campaigns Metrics & Events Sales Pip…" at bounding box center [257, 136] width 515 height 273
